Goal: Information Seeking & Learning: Learn about a topic

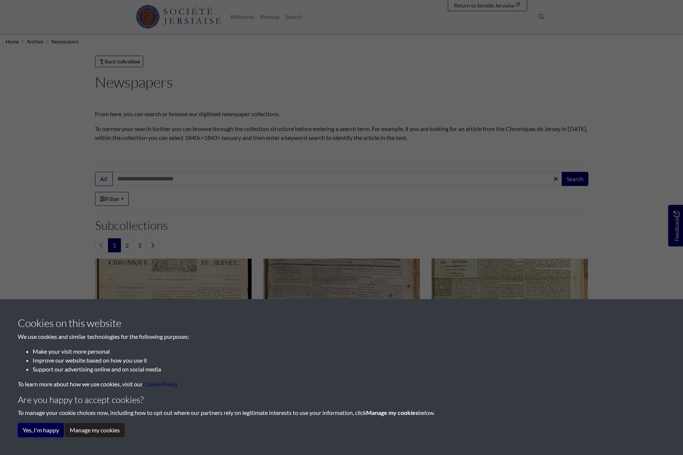
click at [49, 434] on button "Yes, I'm happy" at bounding box center [41, 430] width 46 height 14
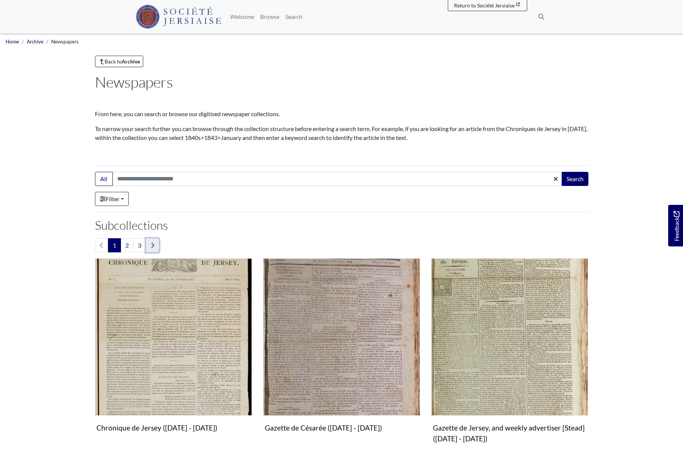
click at [155, 245] on link "Next page" at bounding box center [152, 245] width 13 height 14
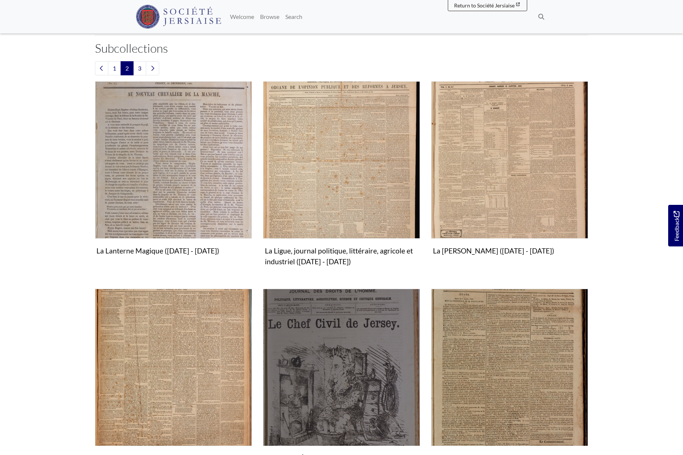
scroll to position [148, 0]
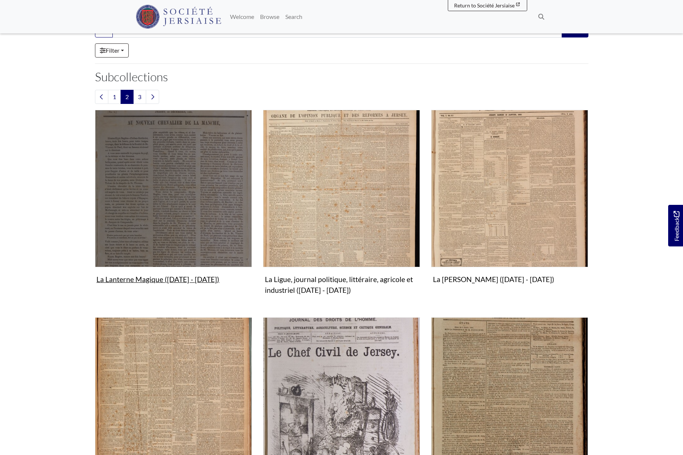
click at [198, 191] on img "Subcollection" at bounding box center [173, 188] width 157 height 157
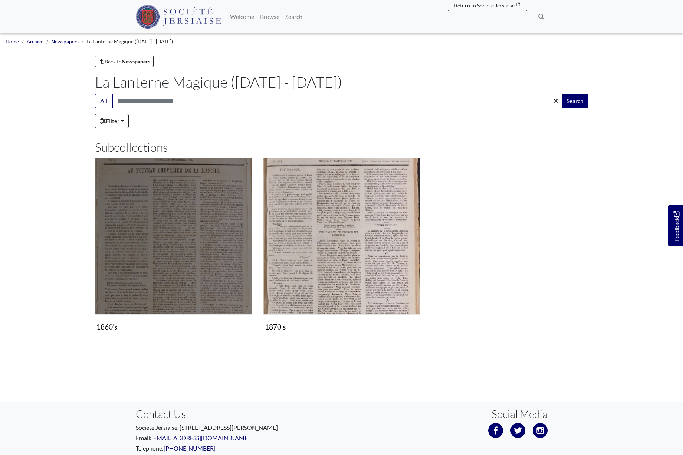
drag, startPoint x: 0, startPoint y: 0, endPoint x: 198, endPoint y: 190, distance: 274.5
click at [198, 190] on img "Subcollection" at bounding box center [173, 236] width 157 height 157
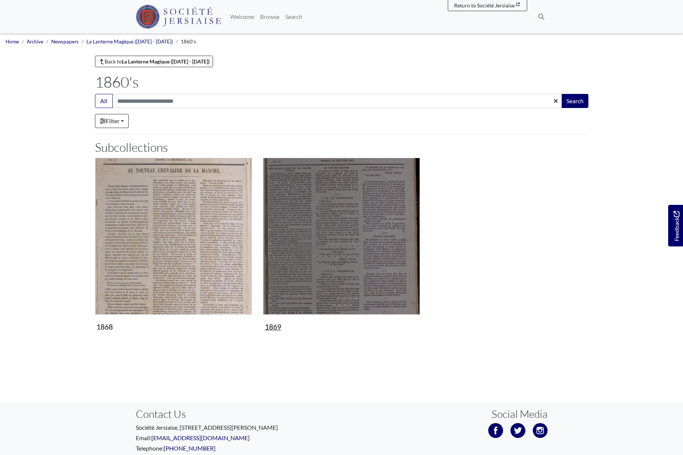
click at [365, 213] on img "Subcollection" at bounding box center [341, 236] width 157 height 157
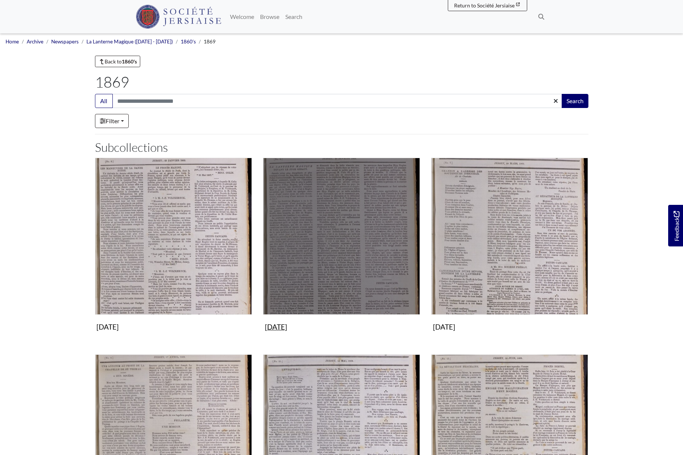
click at [362, 214] on img "Subcollection" at bounding box center [341, 236] width 157 height 157
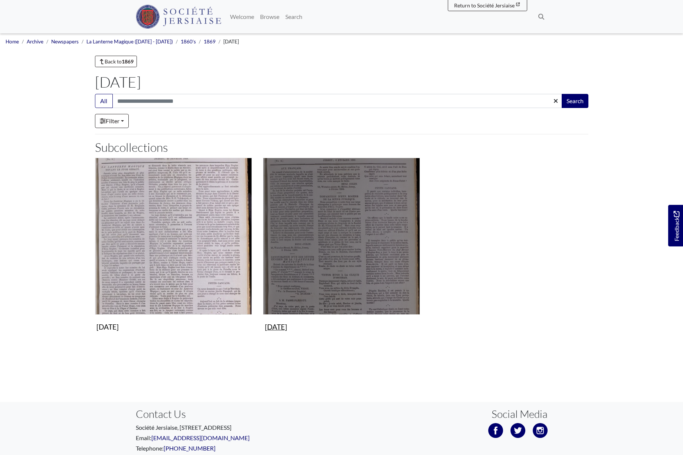
click at [362, 214] on img "Subcollection" at bounding box center [341, 236] width 157 height 157
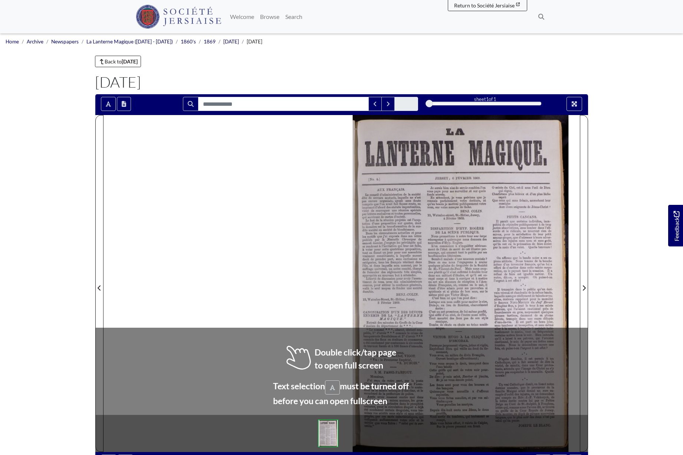
click at [405, 250] on div at bounding box center [461, 283] width 238 height 337
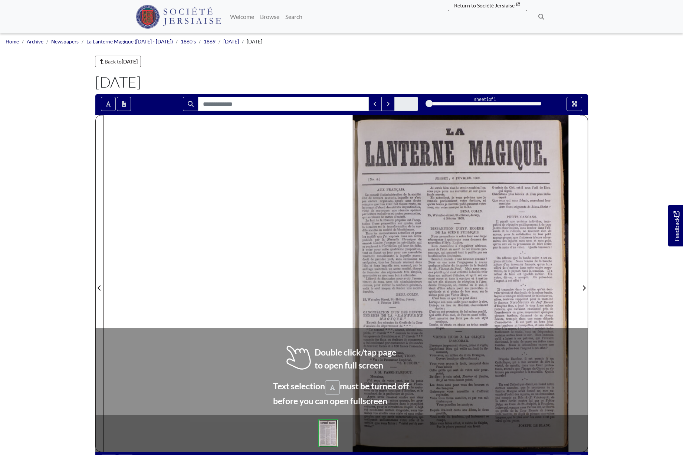
click at [405, 250] on div at bounding box center [461, 283] width 238 height 337
